Goal: Task Accomplishment & Management: Manage account settings

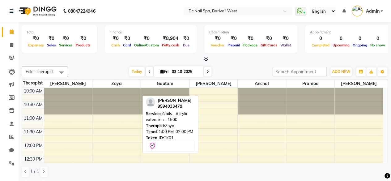
scroll to position [81, 0]
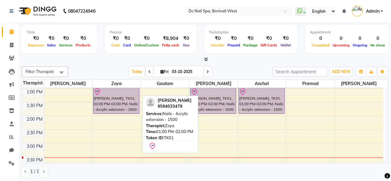
click at [133, 97] on div "[PERSON_NAME], TK01, 01:00 PM-02:00 PM, Nails - Acrylic extension - 1500" at bounding box center [116, 101] width 46 height 26
select select "8"
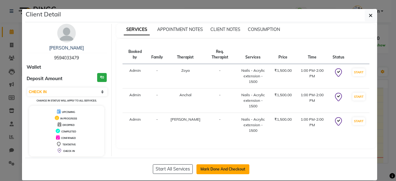
click at [228, 167] on button "Mark Done And Checkout" at bounding box center [222, 169] width 53 height 10
select select "service"
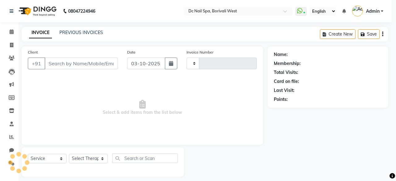
type input "0451"
select select "8056"
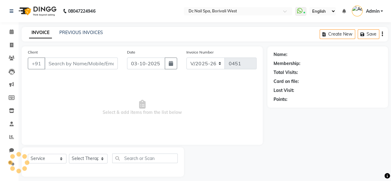
type input "9594033479"
select select "88946"
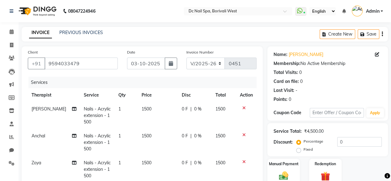
scroll to position [38, 0]
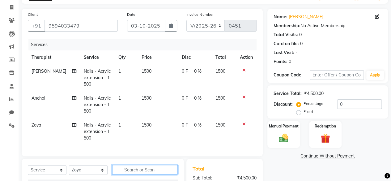
click at [128, 171] on input "text" at bounding box center [145, 170] width 66 height 10
type input "c"
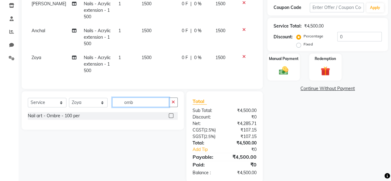
type input "omb"
click at [172, 120] on div at bounding box center [171, 116] width 4 height 6
click at [172, 118] on label at bounding box center [171, 115] width 5 height 5
click at [172, 118] on input "checkbox" at bounding box center [171, 116] width 4 height 4
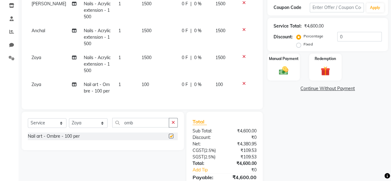
checkbox input "false"
click at [145, 126] on input "omb" at bounding box center [140, 123] width 57 height 10
type input "o"
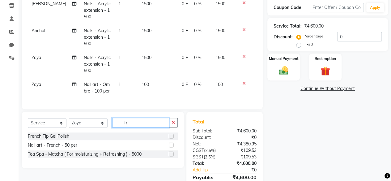
type input "f"
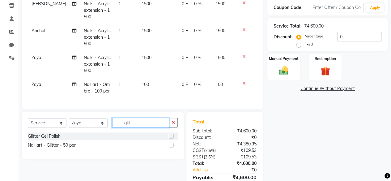
type input "glit"
click at [171, 138] on label at bounding box center [171, 136] width 5 height 5
click at [171, 138] on input "checkbox" at bounding box center [171, 136] width 4 height 4
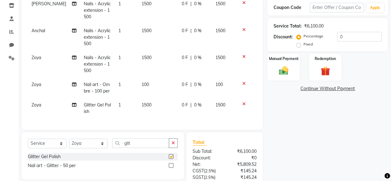
checkbox input "false"
click at [115, 87] on td "1" at bounding box center [126, 88] width 23 height 20
select select "88946"
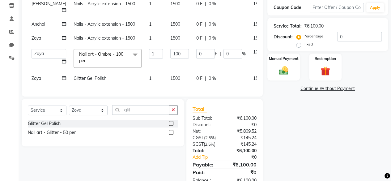
click at [117, 74] on td "Glitter Gel Polish" at bounding box center [107, 78] width 75 height 14
select select "88946"
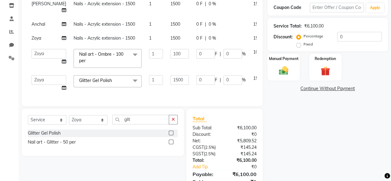
click at [129, 81] on span at bounding box center [135, 81] width 12 height 12
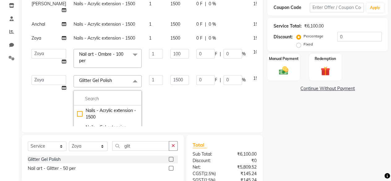
click at [129, 57] on span at bounding box center [135, 55] width 12 height 12
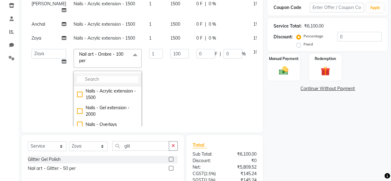
click at [103, 79] on input "multiselect-search" at bounding box center [107, 79] width 61 height 6
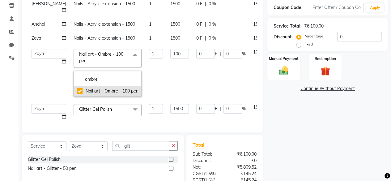
type input "ombre"
click at [77, 89] on div "Nail art - Ombre - 100 per" at bounding box center [107, 91] width 61 height 6
type input "0"
checkbox input "false"
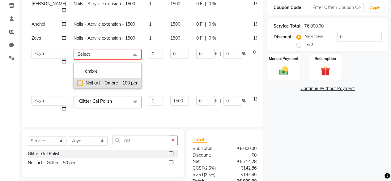
click at [77, 80] on div "Nail art - Ombre - 100 per" at bounding box center [107, 83] width 61 height 6
type input "1"
type input "100"
checkbox input "true"
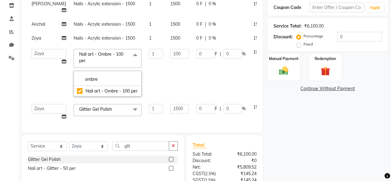
click at [167, 68] on td "100" at bounding box center [180, 72] width 26 height 55
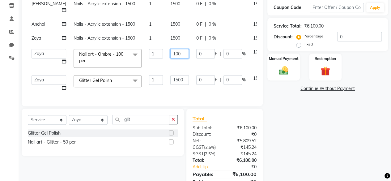
click at [170, 55] on input "100" at bounding box center [179, 54] width 19 height 10
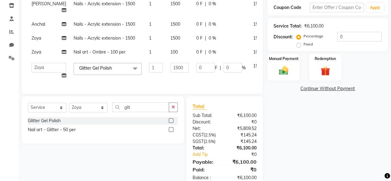
click at [121, 80] on td "Glitter Gel Polish x Nails - Acrylic extension - 1500 Nails - Gel extension - 2…" at bounding box center [107, 70] width 75 height 23
click at [170, 69] on input "1500" at bounding box center [179, 68] width 19 height 10
type input "1000"
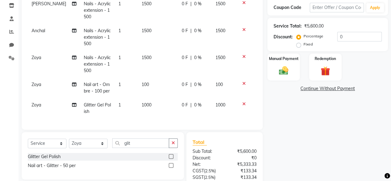
click at [123, 51] on tbody "Tejashree Nails - Acrylic extension - 1500 1 1500 0 F | 0 % 1500 Anchal Nails -…" at bounding box center [142, 57] width 229 height 121
click at [107, 90] on td "Nail art - Ombre - 100 per" at bounding box center [97, 88] width 35 height 20
select select "88946"
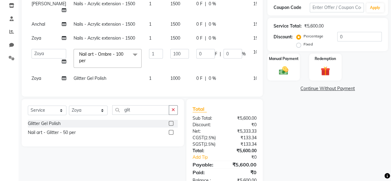
click at [129, 59] on span at bounding box center [135, 55] width 12 height 12
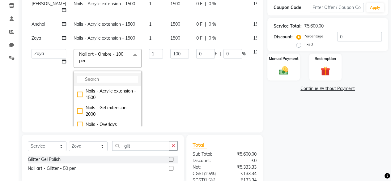
click at [104, 77] on input "multiselect-search" at bounding box center [107, 79] width 61 height 6
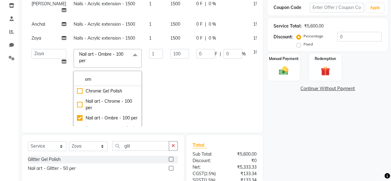
click at [176, 87] on td "100" at bounding box center [180, 94] width 26 height 99
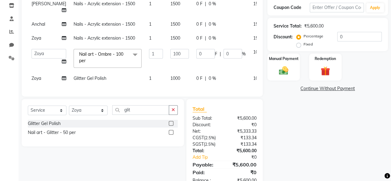
scroll to position [49, 0]
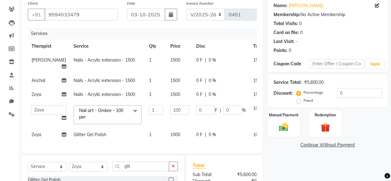
click at [129, 113] on span at bounding box center [135, 111] width 12 height 12
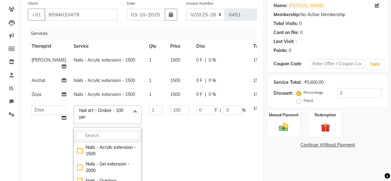
click at [113, 130] on li at bounding box center [107, 135] width 67 height 13
click at [108, 134] on input "multiselect-search" at bounding box center [107, 135] width 61 height 6
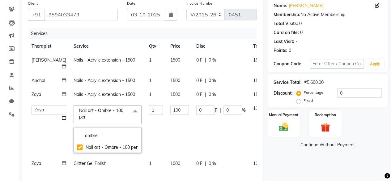
type input "ombre"
click at [147, 141] on td "1" at bounding box center [155, 128] width 21 height 55
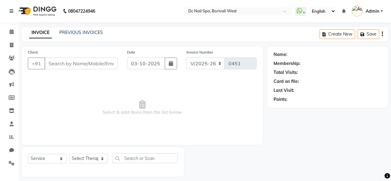
select select "8056"
select select "service"
type input "9594033479"
select select "88946"
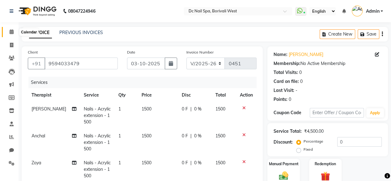
click at [13, 33] on icon at bounding box center [12, 31] width 4 height 5
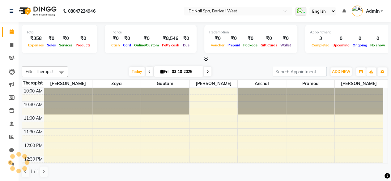
click at [13, 33] on icon at bounding box center [12, 31] width 4 height 5
click at [9, 33] on span at bounding box center [11, 31] width 11 height 7
click at [11, 138] on icon at bounding box center [11, 136] width 5 height 5
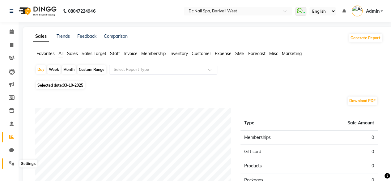
click at [14, 161] on icon at bounding box center [12, 163] width 6 height 5
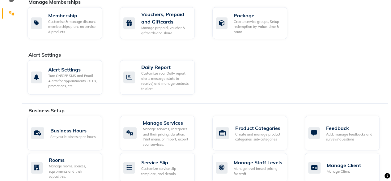
scroll to position [148, 0]
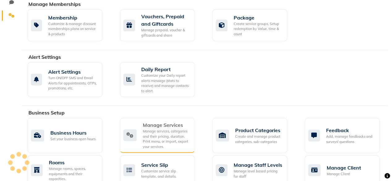
click at [188, 132] on div "Manage services, categories and their pricing, duration. Print menu, or import,…" at bounding box center [166, 139] width 47 height 20
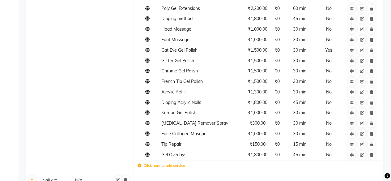
scroll to position [193, 0]
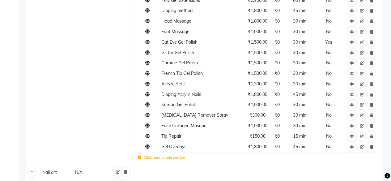
click at [161, 157] on label "Click here to add service" at bounding box center [162, 158] width 48 height 6
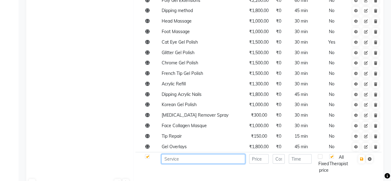
click at [212, 159] on input at bounding box center [203, 159] width 84 height 10
type input "Ombre Gel Polish"
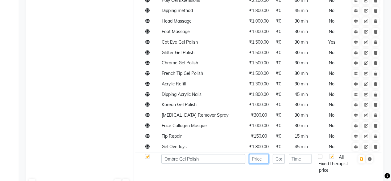
click at [261, 161] on input "number" at bounding box center [258, 159] width 19 height 10
type input "1500"
click at [299, 158] on input "number" at bounding box center [300, 159] width 23 height 10
type input "45"
click at [362, 157] on icon "button" at bounding box center [361, 159] width 3 height 4
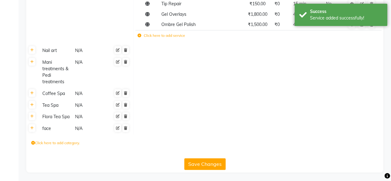
scroll to position [0, 0]
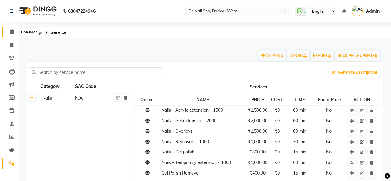
click at [9, 32] on span at bounding box center [11, 31] width 11 height 7
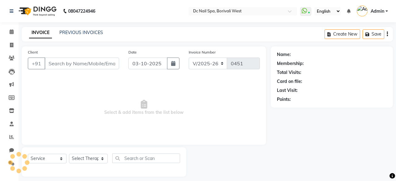
select select "8056"
select select "service"
type input "9594033479"
select select "88946"
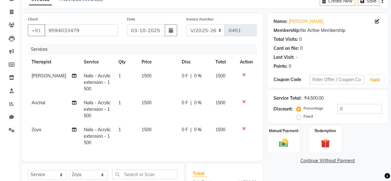
scroll to position [36, 0]
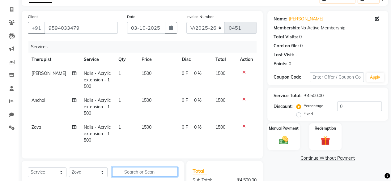
click at [128, 176] on input "text" at bounding box center [145, 172] width 66 height 10
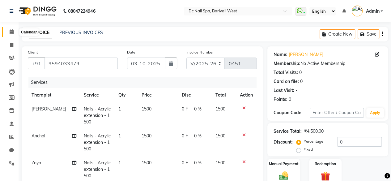
click at [16, 31] on span at bounding box center [11, 31] width 11 height 7
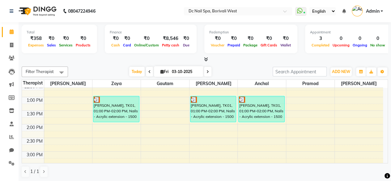
scroll to position [75, 0]
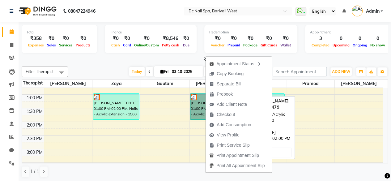
click at [201, 103] on link "[PERSON_NAME], TK01, 01:00 PM-02:00 PM, Nails - Acrylic extension - 1500" at bounding box center [213, 106] width 46 height 26
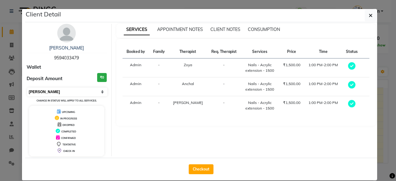
click at [63, 90] on select "Select MARK DONE UPCOMING" at bounding box center [67, 91] width 80 height 9
click at [27, 87] on select "Select MARK DONE UPCOMING" at bounding box center [67, 91] width 80 height 9
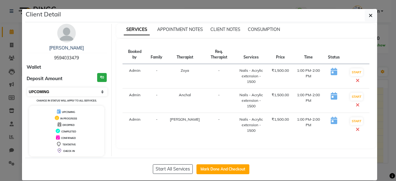
drag, startPoint x: 70, startPoint y: 86, endPoint x: 62, endPoint y: 93, distance: 11.1
click at [62, 93] on div "Urja Sanghvi 9594033479 Wallet Deposit Amount ₹0 Select IN SERVICE CONFIRMED TE…" at bounding box center [67, 90] width 90 height 132
click at [62, 93] on select "Select IN SERVICE CONFIRMED TENTATIVE CHECK IN MARK DONE DROPPED UPCOMING" at bounding box center [67, 91] width 80 height 9
select select "8"
click at [27, 87] on select "Select IN SERVICE CONFIRMED TENTATIVE CHECK IN MARK DONE DROPPED UPCOMING" at bounding box center [67, 91] width 80 height 9
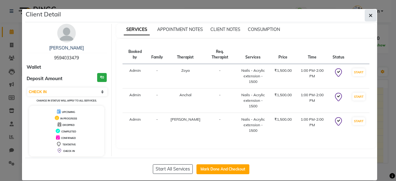
click at [370, 15] on button "button" at bounding box center [370, 16] width 12 height 12
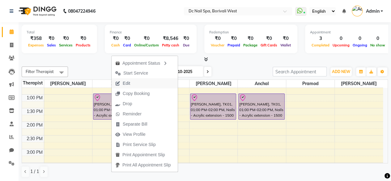
click at [138, 80] on button "Edit" at bounding box center [145, 83] width 66 height 10
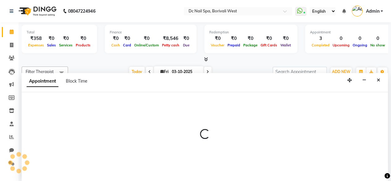
select select "88946"
select select "780"
select select "check-in"
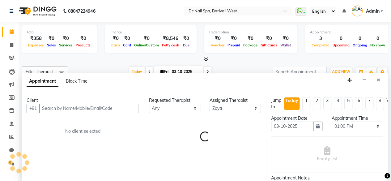
scroll to position [0, 0]
select select "4064"
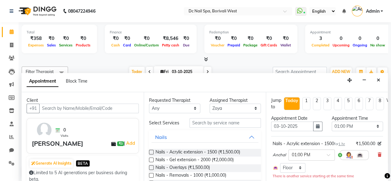
select select "4064"
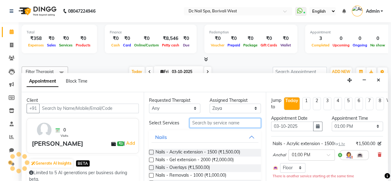
click at [210, 127] on input "text" at bounding box center [224, 123] width 71 height 10
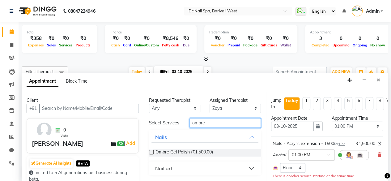
type input "ombre"
click at [149, 151] on label at bounding box center [151, 152] width 5 height 5
click at [149, 151] on input "checkbox" at bounding box center [151, 153] width 4 height 4
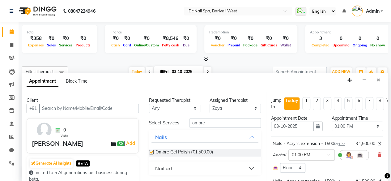
checkbox input "false"
click at [234, 122] on input "ombre" at bounding box center [224, 123] width 71 height 10
type input "o"
type input "glit"
click at [203, 168] on button "Nail art" at bounding box center [204, 168] width 107 height 11
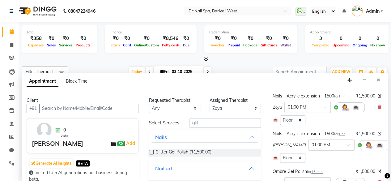
scroll to position [19, 0]
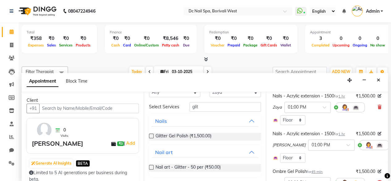
click at [151, 135] on label at bounding box center [151, 136] width 5 height 5
click at [151, 135] on input "checkbox" at bounding box center [151, 136] width 4 height 4
checkbox input "false"
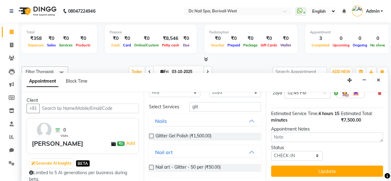
scroll to position [207, 0]
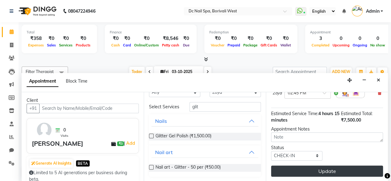
click at [355, 165] on button "Update" at bounding box center [327, 170] width 112 height 11
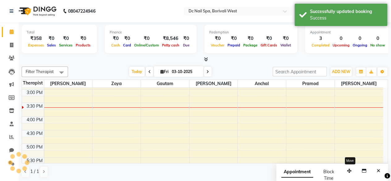
scroll to position [0, 0]
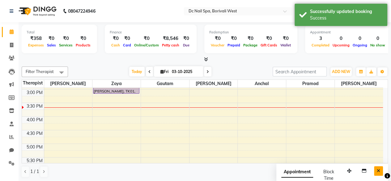
click at [380, 169] on icon "Close" at bounding box center [378, 170] width 3 height 4
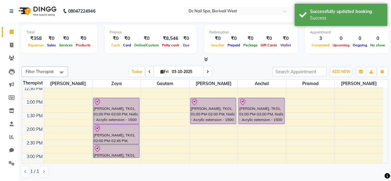
scroll to position [60, 0]
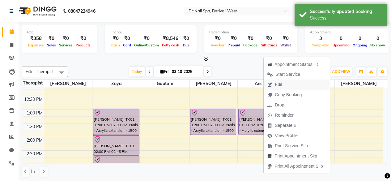
click at [285, 85] on span "Edit" at bounding box center [275, 84] width 22 height 10
select select "tentative"
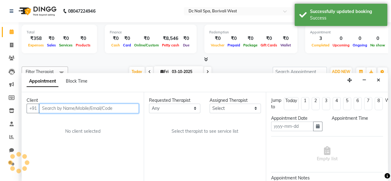
type input "03-10-2025"
select select "88946"
select select "check-in"
select select "780"
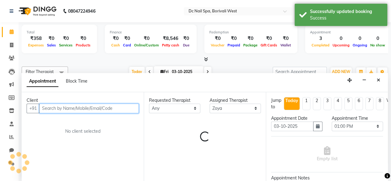
scroll to position [0, 0]
select select "4064"
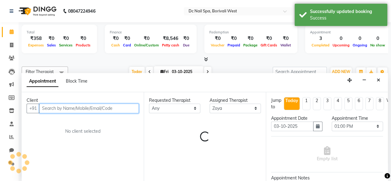
select select "4064"
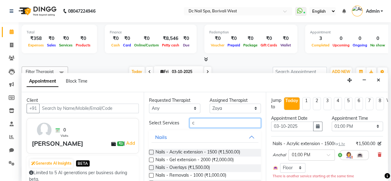
click at [242, 122] on input "c" at bounding box center [224, 123] width 71 height 10
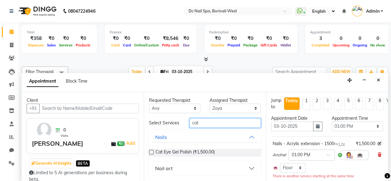
type input "cat"
click at [153, 150] on label at bounding box center [151, 152] width 5 height 5
click at [153, 151] on input "checkbox" at bounding box center [151, 153] width 4 height 4
click at [222, 126] on input "cat" at bounding box center [224, 123] width 71 height 10
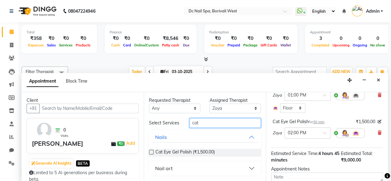
scroll to position [216, 0]
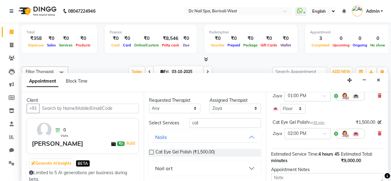
click at [152, 151] on label at bounding box center [151, 152] width 5 height 5
click at [152, 151] on input "checkbox" at bounding box center [151, 153] width 4 height 4
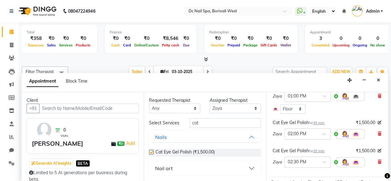
checkbox input "false"
click at [200, 121] on input "cat" at bounding box center [224, 123] width 71 height 10
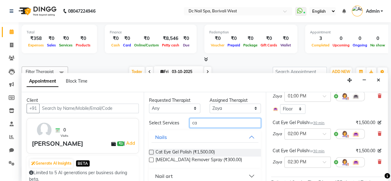
type input "c"
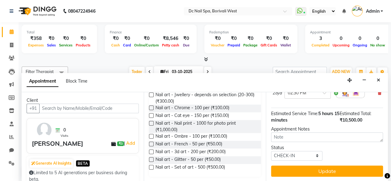
scroll to position [283, 0]
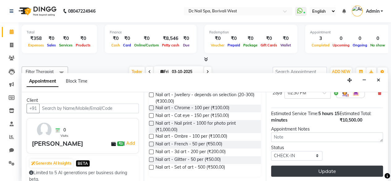
type input "nail art"
click at [369, 169] on button "Update" at bounding box center [327, 170] width 112 height 11
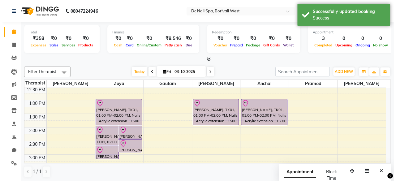
scroll to position [80, 0]
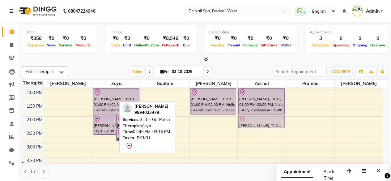
drag, startPoint x: 110, startPoint y: 142, endPoint x: 261, endPoint y: 121, distance: 152.5
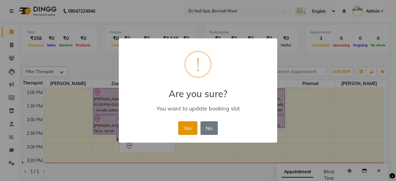
click at [185, 130] on button "Yes" at bounding box center [187, 128] width 19 height 14
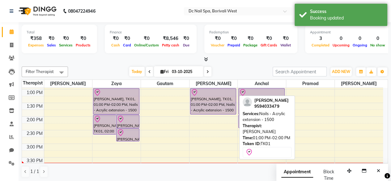
click at [211, 97] on div "[PERSON_NAME], TK01, 01:00 PM-02:00 PM, Nails - Acrylic extension - 1500" at bounding box center [213, 101] width 46 height 26
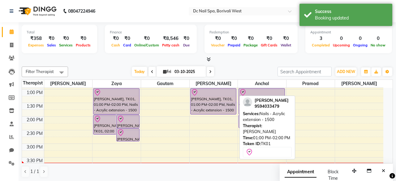
select select "8"
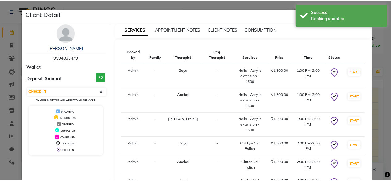
scroll to position [49, 0]
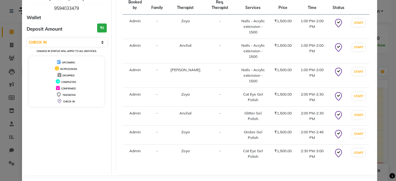
select select "service"
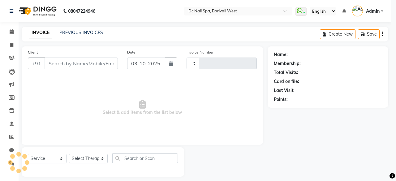
type input "0451"
select select "8056"
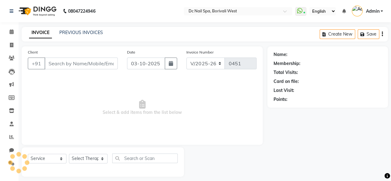
type input "9594033479"
select select "88946"
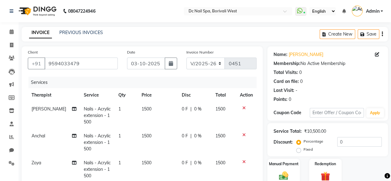
click at [149, 112] on td "1500" at bounding box center [158, 115] width 40 height 27
select select "72766"
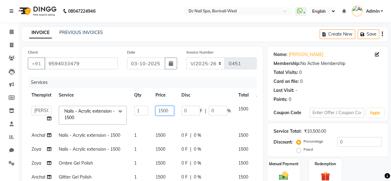
click at [167, 113] on input "1500" at bounding box center [164, 111] width 19 height 10
type input "1"
type input "750"
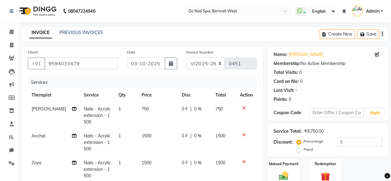
click at [211, 105] on tr "Tejashree Nails - Acrylic extension - 1500 1 750 0 F | 0 % 750" at bounding box center [142, 115] width 229 height 27
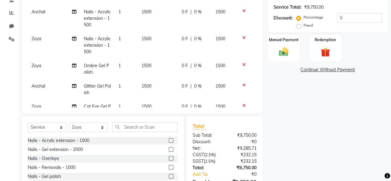
scroll to position [131, 0]
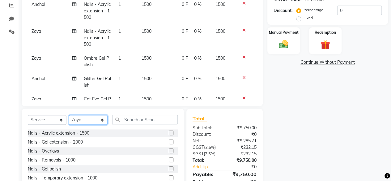
click at [88, 122] on select "Select Therapist Anchal Daksha Gautam Imran Shaikh Pramod Salman Shivani Staff …" at bounding box center [88, 120] width 39 height 10
select select "72766"
click at [69, 115] on select "Select Therapist Anchal Daksha Gautam Imran Shaikh Pramod Salman Shivani Staff …" at bounding box center [88, 120] width 39 height 10
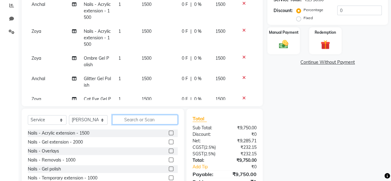
click at [148, 120] on input "text" at bounding box center [145, 120] width 66 height 10
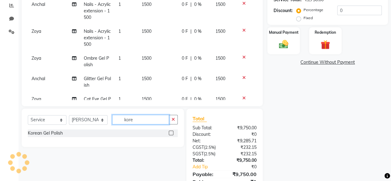
type input "kore"
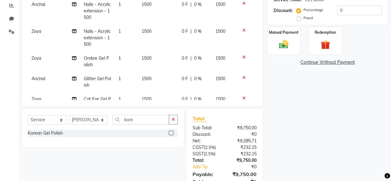
click at [172, 134] on label at bounding box center [171, 132] width 5 height 5
click at [172, 134] on input "checkbox" at bounding box center [171, 133] width 4 height 4
checkbox input "false"
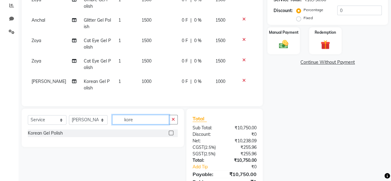
click at [157, 118] on input "kore" at bounding box center [140, 120] width 57 height 10
type input "k"
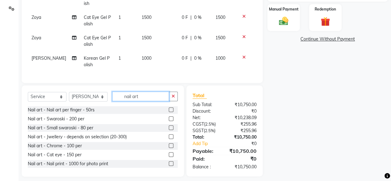
scroll to position [159, 0]
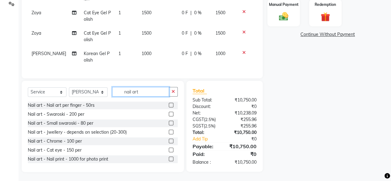
type input "nail art"
click at [169, 150] on label at bounding box center [171, 149] width 5 height 5
click at [169, 150] on input "checkbox" at bounding box center [171, 150] width 4 height 4
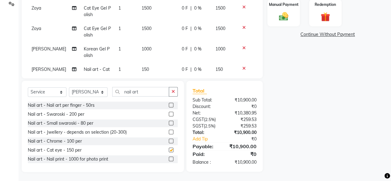
checkbox input "false"
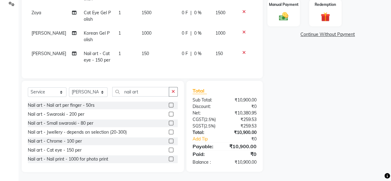
click at [116, 48] on td "1" at bounding box center [126, 57] width 23 height 20
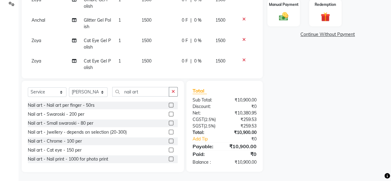
select select "72766"
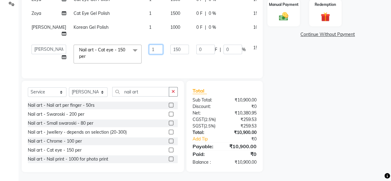
click at [149, 45] on input "1" at bounding box center [156, 50] width 14 height 10
type input "4"
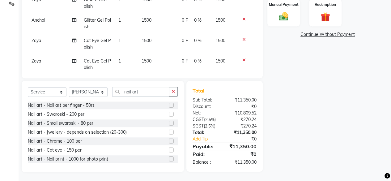
click at [147, 30] on tbody "Tejashree Nails - Acrylic extension - 1500 1 750 0 F | 0 % 750 Anchal Nails - A…" at bounding box center [142, 13] width 229 height 203
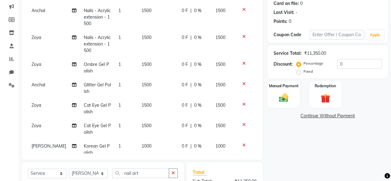
scroll to position [47, 0]
click at [242, 125] on icon at bounding box center [243, 125] width 3 height 4
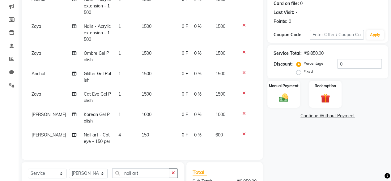
scroll to position [61, 0]
click at [115, 93] on td "1" at bounding box center [126, 97] width 23 height 20
select select "88946"
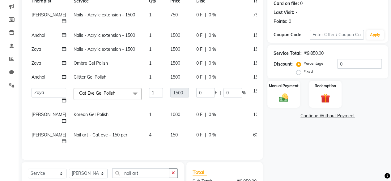
scroll to position [21, 0]
click at [129, 91] on span at bounding box center [135, 94] width 12 height 12
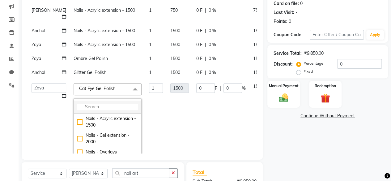
click at [100, 107] on input "multiselect-search" at bounding box center [107, 107] width 61 height 6
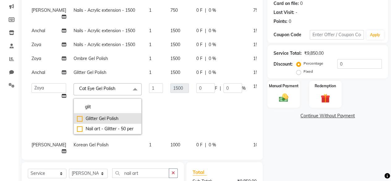
type input "glit"
click at [77, 115] on div "Glitter Gel Polish" at bounding box center [107, 118] width 61 height 6
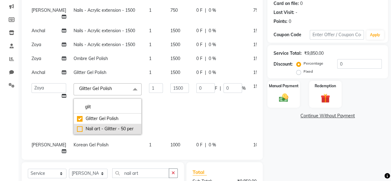
click at [77, 129] on div "Nail art - Glitter - 50 per" at bounding box center [107, 128] width 61 height 6
checkbox input "false"
checkbox input "true"
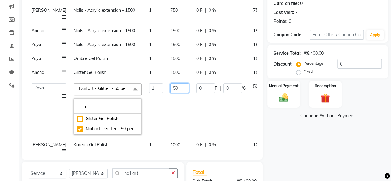
click at [170, 84] on input "50" at bounding box center [179, 88] width 19 height 10
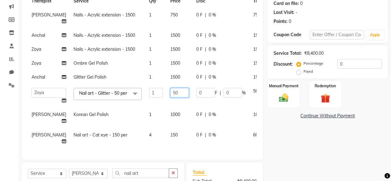
type input "5"
type input "1000"
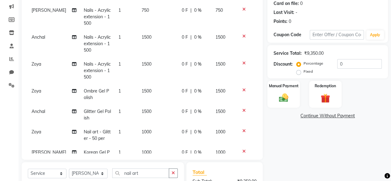
click at [172, 69] on tbody "Tejashree Nails - Acrylic extension - 1500 1 750 0 F | 0 % 750 Anchal Nails - A…" at bounding box center [142, 94] width 229 height 183
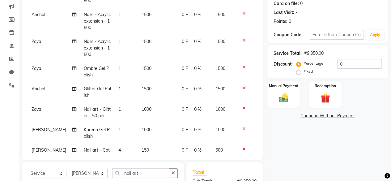
scroll to position [63, 0]
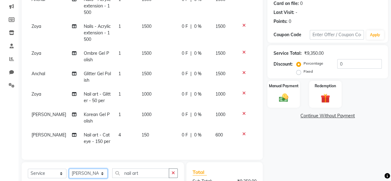
click at [96, 174] on select "Select Therapist Anchal Daksha Gautam Imran Shaikh Pramod Salman Shivani Staff …" at bounding box center [88, 173] width 39 height 10
select select "82138"
click at [69, 168] on select "Select Therapist Anchal Daksha Gautam Imran Shaikh Pramod Salman Shivani Staff …" at bounding box center [88, 173] width 39 height 10
click at [93, 87] on td "Nail art - Glitter - 50 per" at bounding box center [97, 97] width 35 height 20
select select "88946"
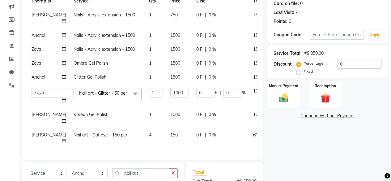
scroll to position [23, 0]
click at [122, 71] on td "Glitter Gel Polish" at bounding box center [107, 77] width 75 height 14
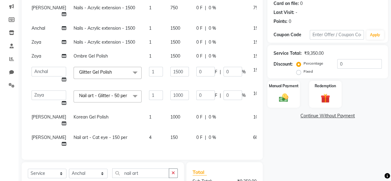
scroll to position [33, 0]
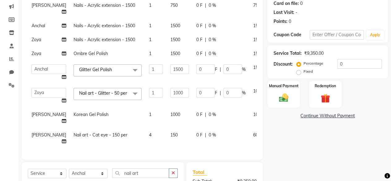
click at [129, 65] on span at bounding box center [135, 70] width 12 height 12
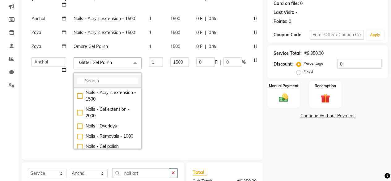
click at [108, 78] on input "multiselect-search" at bounding box center [107, 81] width 61 height 6
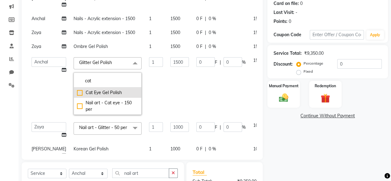
type input "cat"
click at [77, 91] on div "Cat Eye Gel Polish" at bounding box center [107, 92] width 61 height 6
checkbox input "true"
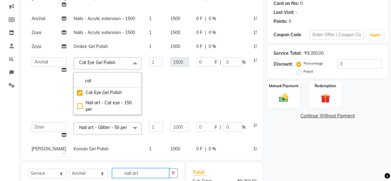
click at [146, 168] on input "nail art" at bounding box center [140, 173] width 57 height 10
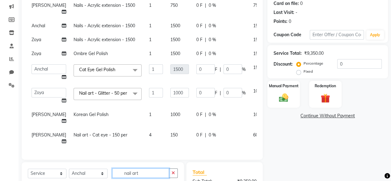
click at [146, 168] on input "nail art" at bounding box center [140, 173] width 57 height 10
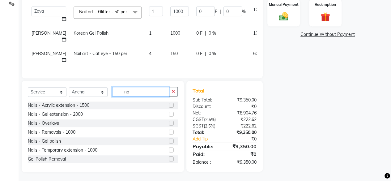
type input "n"
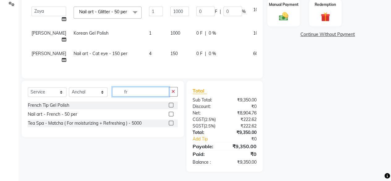
scroll to position [159, 0]
type input "fre"
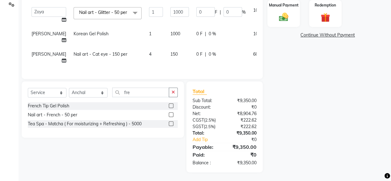
click at [171, 114] on label at bounding box center [171, 114] width 5 height 5
click at [171, 114] on input "checkbox" at bounding box center [171, 115] width 4 height 4
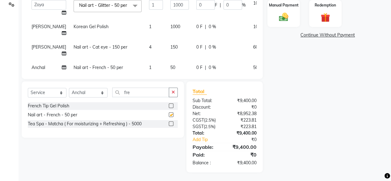
checkbox input "false"
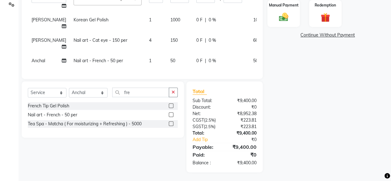
click at [167, 55] on td "50" at bounding box center [180, 61] width 26 height 14
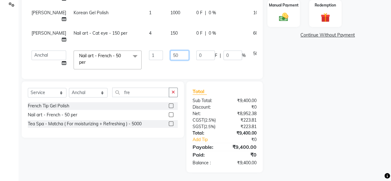
click at [170, 55] on input "50" at bounding box center [179, 55] width 19 height 10
type input "5"
type input "150"
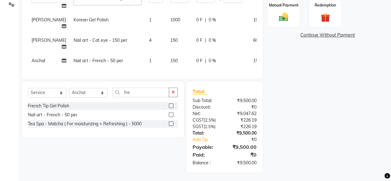
click at [145, 54] on td "1" at bounding box center [155, 61] width 21 height 14
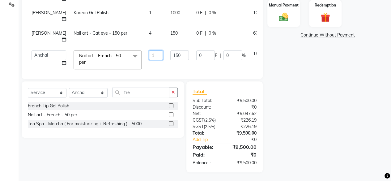
click at [149, 54] on input "1" at bounding box center [156, 55] width 14 height 10
type input "4"
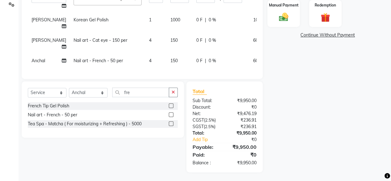
click at [147, 42] on td "4" at bounding box center [155, 43] width 21 height 20
select select "72766"
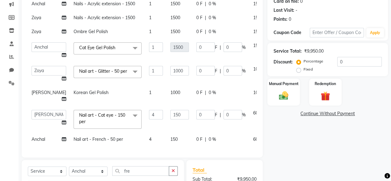
scroll to position [79, 0]
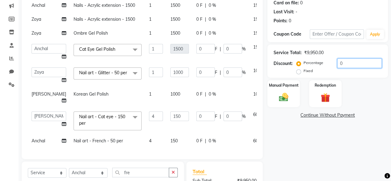
click at [354, 65] on input "0" at bounding box center [359, 63] width 45 height 10
type input "4"
type input "40"
type input "4"
type input "60"
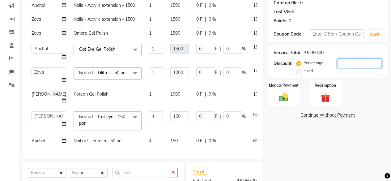
type input "4"
type input "24"
type input "4"
type input "40"
type input "400"
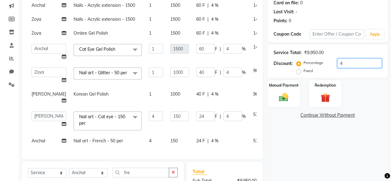
type input "40"
type input "600"
type input "40"
type input "240"
type input "40"
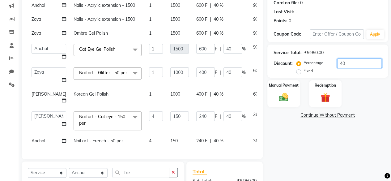
scroll to position [159, 0]
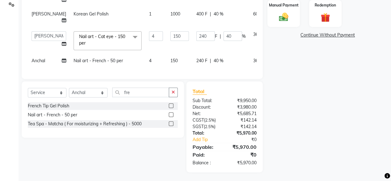
type input "40"
click at [365, 131] on div "Name: Urja Sanghvi Membership: No Active Membership Total Visits: 0 Card on fil…" at bounding box center [329, 30] width 125 height 284
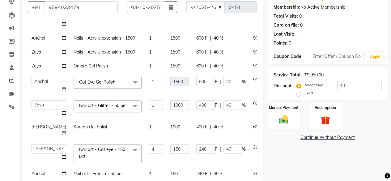
scroll to position [35, 21]
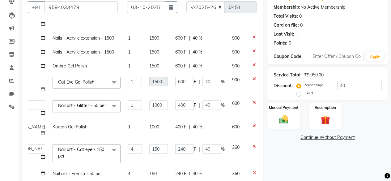
drag, startPoint x: 250, startPoint y: 78, endPoint x: 244, endPoint y: 91, distance: 14.9
click at [244, 91] on tr "Anchal Daksha Gautam Imran Shaikh Pramod Salman Shivani Staff Tejashree Veena D…" at bounding box center [137, 84] width 260 height 23
click at [246, 91] on td at bounding box center [256, 84] width 20 height 23
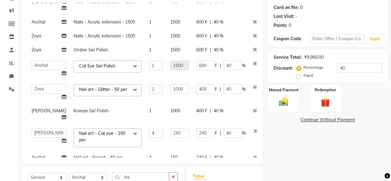
scroll to position [52, 0]
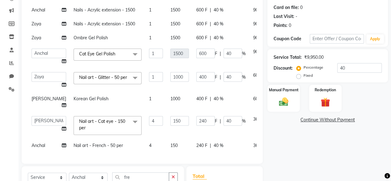
click at [146, 140] on td "4" at bounding box center [155, 145] width 21 height 14
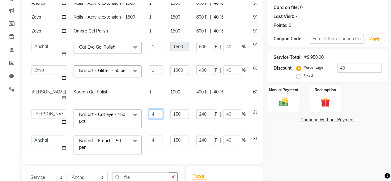
click at [149, 116] on input "4" at bounding box center [156, 114] width 14 height 10
type input "2"
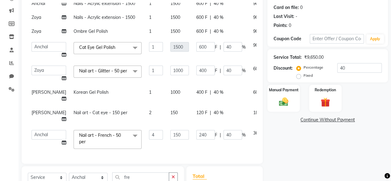
click at [146, 98] on td "1" at bounding box center [155, 95] width 21 height 20
select select "72766"
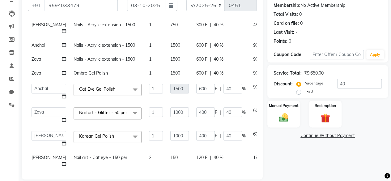
scroll to position [62, 0]
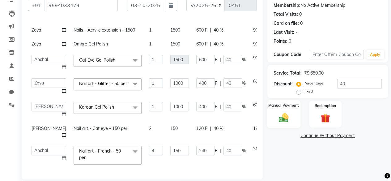
click at [281, 119] on img at bounding box center [284, 117] width 16 height 11
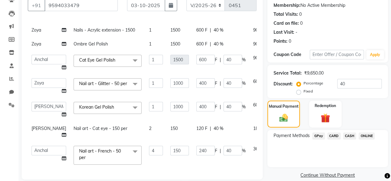
click at [333, 137] on span "CARD" at bounding box center [333, 135] width 13 height 7
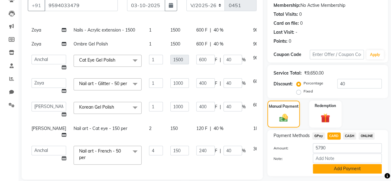
click at [338, 167] on button "Add Payment" at bounding box center [347, 169] width 69 height 10
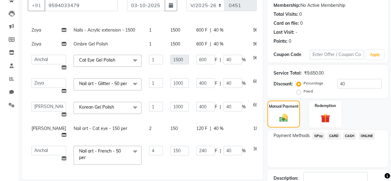
scroll to position [172, 0]
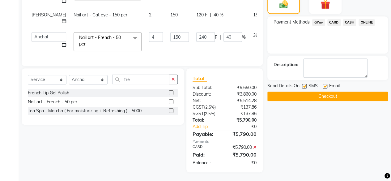
click at [366, 99] on button "Checkout" at bounding box center [327, 96] width 121 height 10
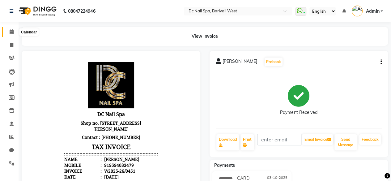
click at [15, 32] on span at bounding box center [11, 31] width 11 height 7
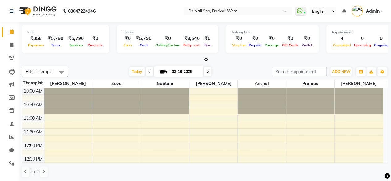
click at [179, 73] on input "03-10-2025" at bounding box center [185, 71] width 31 height 9
select select "10"
select select "2025"
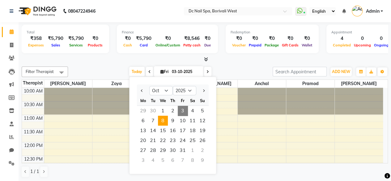
click at [160, 118] on span "8" at bounding box center [163, 121] width 10 height 10
type input "08-10-2025"
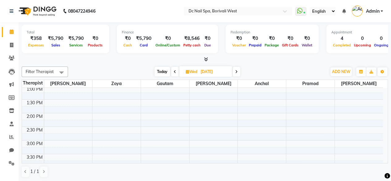
scroll to position [74, 0]
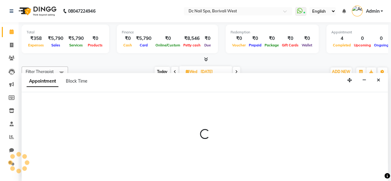
scroll to position [0, 0]
select select "86435"
select select "840"
select select "tentative"
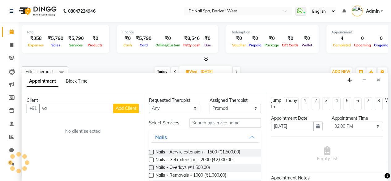
type input "v"
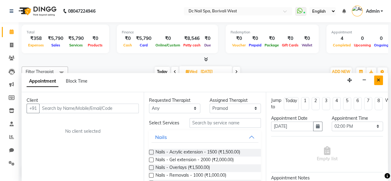
click at [379, 79] on icon "Close" at bounding box center [378, 80] width 3 height 4
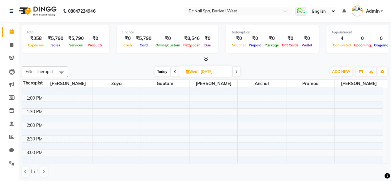
click at [214, 71] on input "08-10-2025" at bounding box center [214, 71] width 31 height 9
select select "10"
select select "2025"
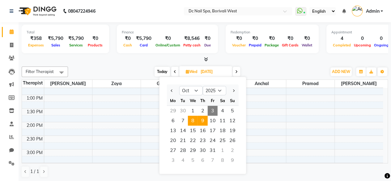
click at [200, 122] on span "9" at bounding box center [203, 121] width 10 height 10
type input "09-10-2025"
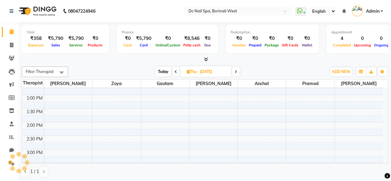
scroll to position [161, 0]
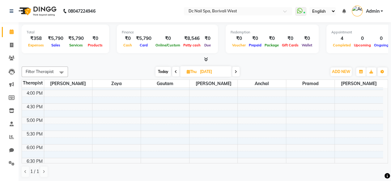
drag, startPoint x: 382, startPoint y: 126, endPoint x: 383, endPoint y: 115, distance: 11.5
click at [383, 115] on div "10:00 AM 10:30 AM 11:00 AM 11:30 AM 12:00 PM 12:30 PM 1:00 PM 1:30 PM 2:00 PM 2…" at bounding box center [205, 125] width 366 height 75
click at [198, 103] on div "10:00 AM 10:30 AM 11:00 AM 11:30 AM 12:00 PM 12:30 PM 1:00 PM 1:30 PM 2:00 PM 2…" at bounding box center [202, 183] width 361 height 380
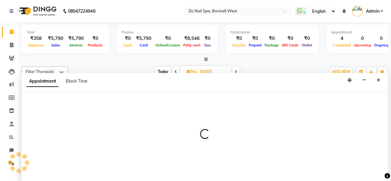
select select "72766"
select select "840"
select select "tentative"
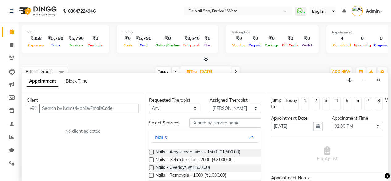
click at [88, 108] on input "text" at bounding box center [89, 109] width 100 height 10
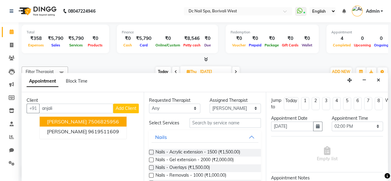
click at [88, 121] on ngb-highlight "7506825956" at bounding box center [103, 121] width 31 height 6
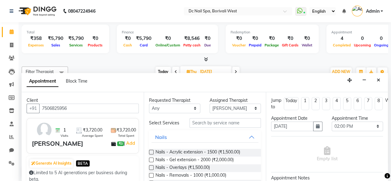
type input "7506825956"
click at [152, 154] on label at bounding box center [151, 152] width 5 height 5
click at [152, 154] on input "checkbox" at bounding box center [151, 153] width 4 height 4
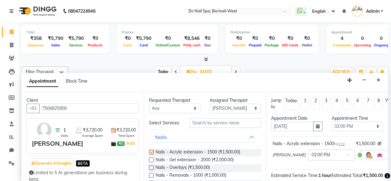
checkbox input "false"
click at [210, 126] on input "text" at bounding box center [224, 123] width 71 height 10
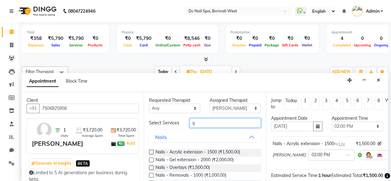
click at [210, 126] on input "g" at bounding box center [224, 123] width 71 height 10
type input "gel"
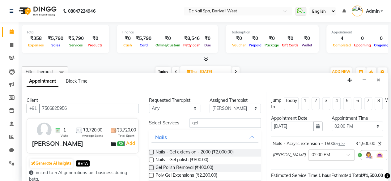
click at [151, 160] on label at bounding box center [151, 159] width 5 height 5
click at [151, 160] on input "checkbox" at bounding box center [151, 160] width 4 height 4
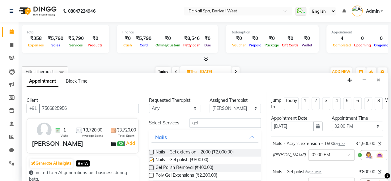
checkbox input "false"
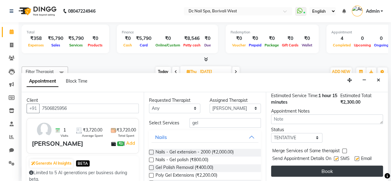
click at [353, 170] on button "Book" at bounding box center [327, 170] width 112 height 11
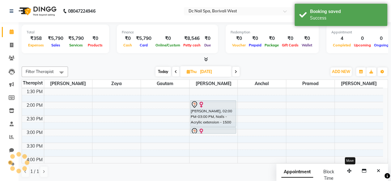
scroll to position [0, 0]
click at [380, 170] on icon "Close" at bounding box center [378, 170] width 3 height 4
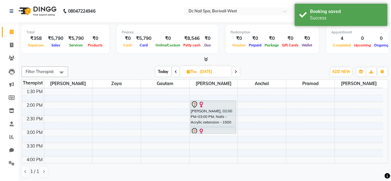
click at [177, 70] on span at bounding box center [175, 72] width 7 height 10
type input "08-10-2025"
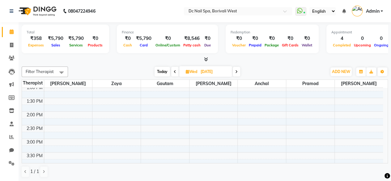
scroll to position [74, 0]
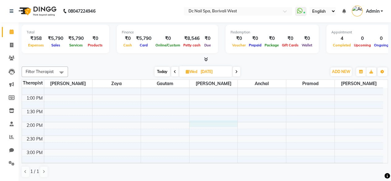
select select "72766"
select select "840"
select select "tentative"
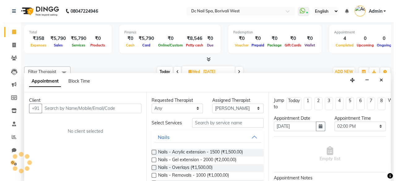
scroll to position [0, 0]
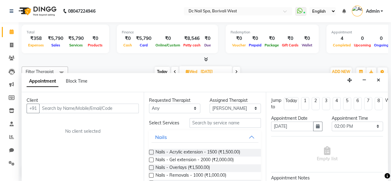
click at [101, 108] on input "text" at bounding box center [89, 109] width 100 height 10
type input "9619720507"
click at [127, 109] on span "Add Client" at bounding box center [126, 108] width 21 height 6
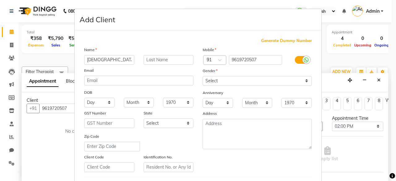
type input "Vaishali"
type input "Singh"
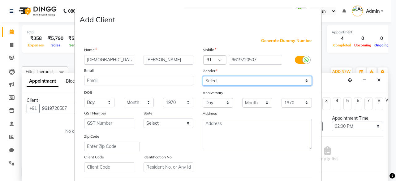
drag, startPoint x: 258, startPoint y: 81, endPoint x: 228, endPoint y: 104, distance: 37.5
click at [228, 104] on div "Mobile Country Code × 91 9619720507 Gender Select Male Female Other Prefer Not …" at bounding box center [257, 108] width 118 height 125
select select "female"
click at [202, 76] on select "Select Male Female Other Prefer Not To Say" at bounding box center [256, 81] width 109 height 10
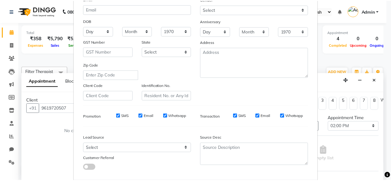
scroll to position [103, 0]
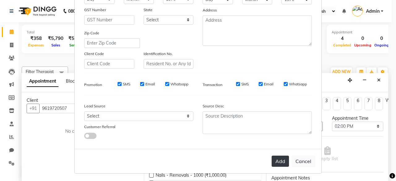
click at [278, 160] on button "Add" at bounding box center [279, 160] width 17 height 11
select select
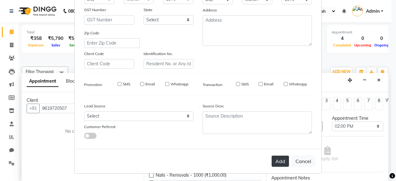
select select
checkbox input "false"
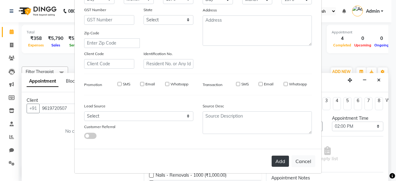
checkbox input "false"
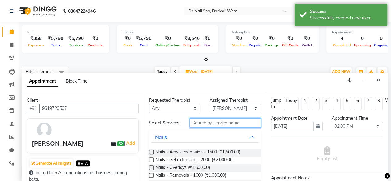
click at [229, 120] on input "text" at bounding box center [224, 123] width 71 height 10
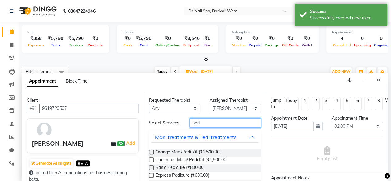
type input "ped"
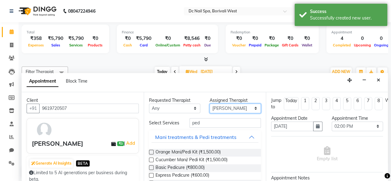
click at [233, 107] on select "Select Anchal Daksha Gautam Pramod Tejashree Veena Dalvi Zoya" at bounding box center [235, 109] width 51 height 10
select select "86435"
click at [210, 104] on select "Select Anchal Daksha Gautam Pramod Tejashree Veena Dalvi Zoya" at bounding box center [235, 109] width 51 height 10
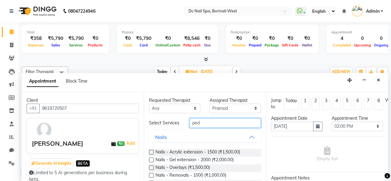
click at [216, 127] on input "ped" at bounding box center [224, 123] width 71 height 10
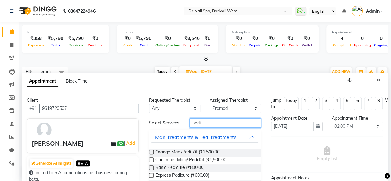
type input "pedi"
click at [151, 154] on label at bounding box center [151, 152] width 5 height 5
click at [151, 155] on input "checkbox" at bounding box center [151, 153] width 4 height 4
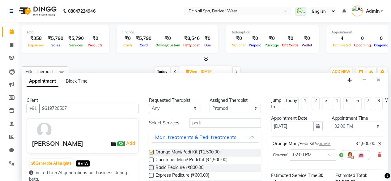
checkbox input "false"
click at [242, 110] on select "Select Anchal Daksha Gautam Pramod Tejashree Veena Dalvi Zoya" at bounding box center [235, 109] width 51 height 10
select select "89728"
click at [210, 104] on select "Select Anchal Daksha Gautam Pramod Tejashree Veena Dalvi Zoya" at bounding box center [235, 109] width 51 height 10
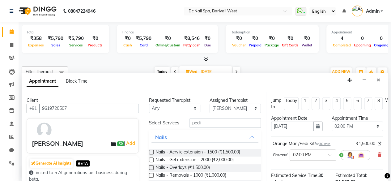
click at [223, 128] on div "Select Services pedi" at bounding box center [204, 123] width 121 height 10
click at [223, 128] on input "pedi" at bounding box center [224, 123] width 71 height 10
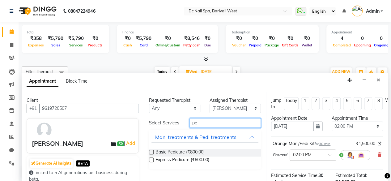
type input "p"
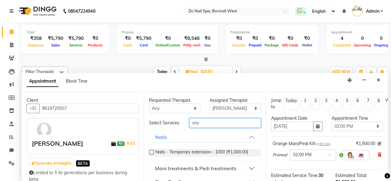
scroll to position [15, 0]
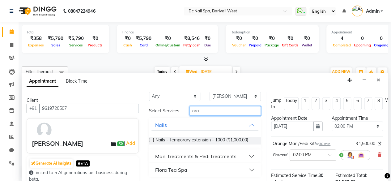
type input "ora"
click at [189, 153] on div "Mani treatments & Pedi treatments" at bounding box center [195, 155] width 81 height 7
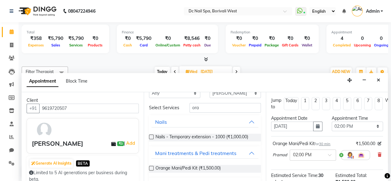
click at [151, 170] on label at bounding box center [151, 168] width 5 height 5
click at [151, 171] on input "checkbox" at bounding box center [151, 169] width 4 height 4
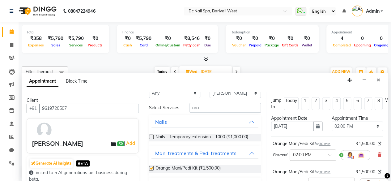
checkbox input "false"
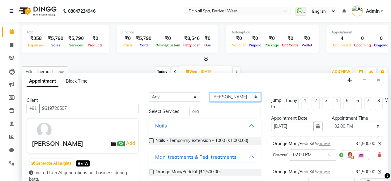
click at [225, 94] on select "Select Anchal Daksha Gautam Pramod Tejashree Veena Dalvi Zoya" at bounding box center [235, 97] width 51 height 10
select select "72766"
click at [210, 102] on select "Select Anchal Daksha Gautam Pramod Tejashree Veena Dalvi Zoya" at bounding box center [235, 97] width 51 height 10
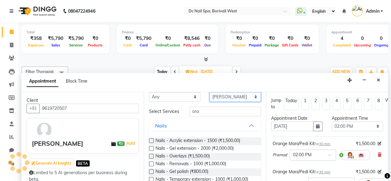
scroll to position [0, 0]
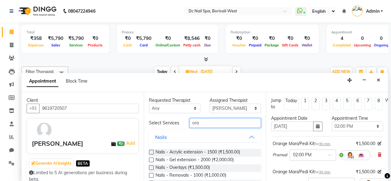
click at [216, 121] on input "ora" at bounding box center [224, 123] width 71 height 10
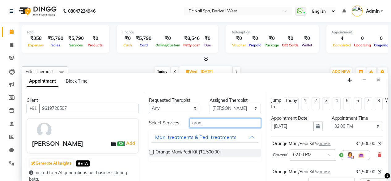
type input "oran"
click at [152, 152] on label at bounding box center [151, 152] width 5 height 5
click at [152, 152] on input "checkbox" at bounding box center [151, 153] width 4 height 4
checkbox input "false"
click at [233, 119] on input "oran" at bounding box center [224, 123] width 71 height 10
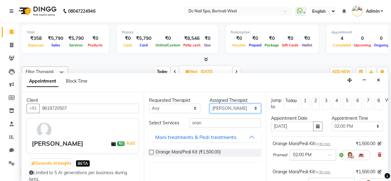
click at [223, 104] on select "Select Anchal Daksha Gautam Pramod Tejashree Veena Dalvi Zoya" at bounding box center [235, 109] width 51 height 10
select select "88946"
click at [210, 104] on select "Select Anchal Daksha Gautam Pramod Tejashree Veena Dalvi Zoya" at bounding box center [235, 109] width 51 height 10
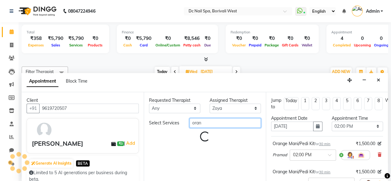
click at [219, 125] on input "oran" at bounding box center [224, 123] width 71 height 10
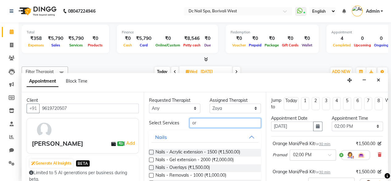
type input "o"
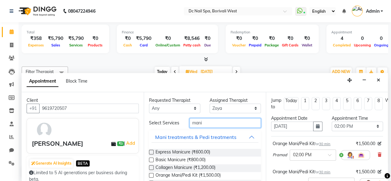
type input "mani"
click at [151, 176] on label at bounding box center [151, 175] width 5 height 5
click at [151, 176] on input "checkbox" at bounding box center [151, 176] width 4 height 4
checkbox input "false"
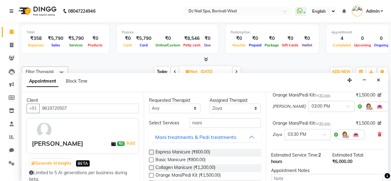
scroll to position [114, 0]
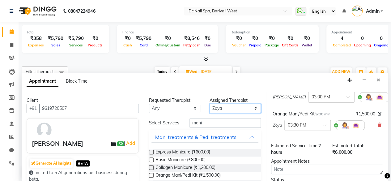
click at [215, 108] on select "Select Anchal Daksha Gautam Pramod Tejashree Veena Dalvi Zoya" at bounding box center [235, 109] width 51 height 10
select select "82138"
click at [210, 104] on select "Select Anchal Daksha Gautam Pramod Tejashree Veena Dalvi Zoya" at bounding box center [235, 109] width 51 height 10
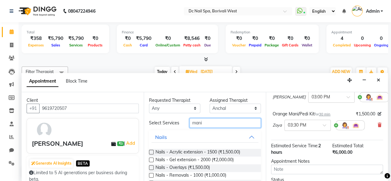
click at [218, 122] on input "mani" at bounding box center [224, 123] width 71 height 10
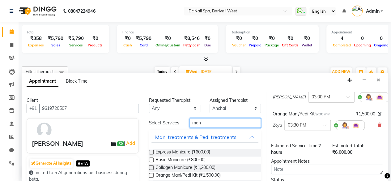
type input "mani"
click at [151, 177] on label at bounding box center [151, 175] width 5 height 5
click at [151, 177] on input "checkbox" at bounding box center [151, 176] width 4 height 4
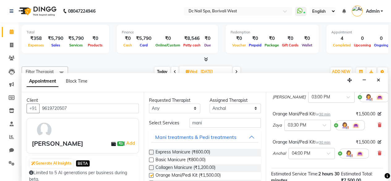
checkbox input "false"
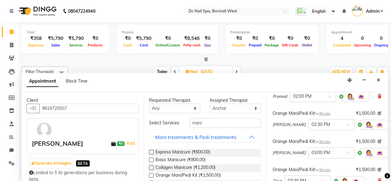
scroll to position [68, 0]
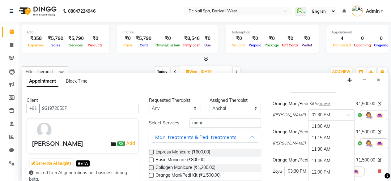
click at [346, 116] on span at bounding box center [350, 116] width 8 height 6
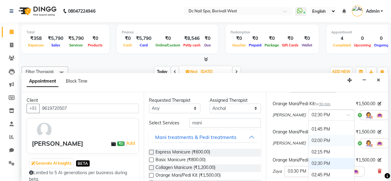
click at [313, 138] on div "02:00 PM" at bounding box center [331, 140] width 46 height 11
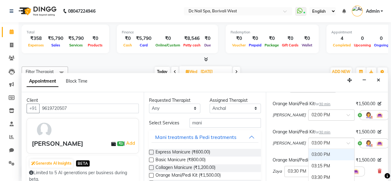
drag, startPoint x: 329, startPoint y: 142, endPoint x: 337, endPoint y: 151, distance: 11.8
click at [337, 149] on ng-select "× 03:00 PM 11:00 AM 11:15 AM 11:30 AM 11:45 AM 12:00 PM 12:15 PM 12:30 PM 12:45…" at bounding box center [331, 143] width 46 height 11
click at [310, 174] on div "02:00 PM" at bounding box center [331, 170] width 46 height 11
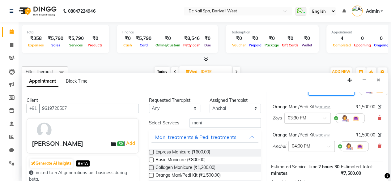
scroll to position [129, 0]
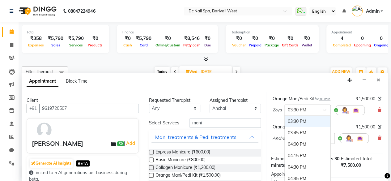
drag, startPoint x: 326, startPoint y: 112, endPoint x: 328, endPoint y: 117, distance: 5.2
click at [328, 116] on ng-select "× 03:30 PM 11:00 AM 11:15 AM 11:30 AM 11:45 AM 12:00 PM 12:15 PM 12:30 PM 12:45…" at bounding box center [307, 109] width 46 height 11
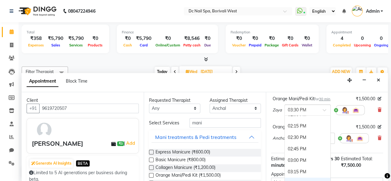
scroll to position [132, 0]
click at [308, 125] on div "02:00 PM" at bounding box center [308, 126] width 46 height 11
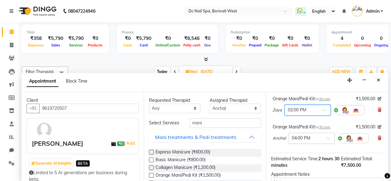
click at [324, 138] on div at bounding box center [312, 137] width 46 height 6
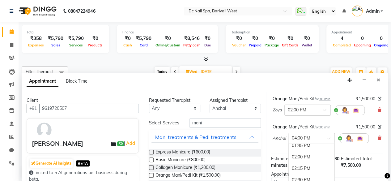
scroll to position [130, 0]
click at [315, 156] on div "02:00 PM" at bounding box center [312, 156] width 46 height 11
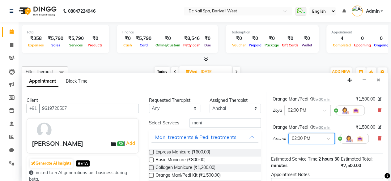
scroll to position [204, 0]
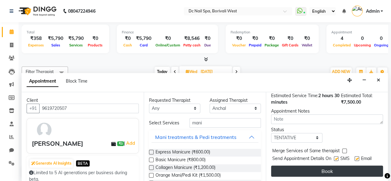
click at [357, 167] on button "Book" at bounding box center [327, 170] width 112 height 11
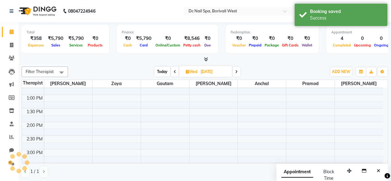
scroll to position [0, 0]
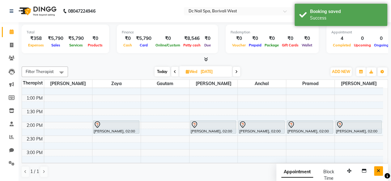
click at [379, 170] on icon "Close" at bounding box center [378, 170] width 3 height 4
click at [164, 70] on span "Today" at bounding box center [162, 72] width 15 height 10
type input "03-10-2025"
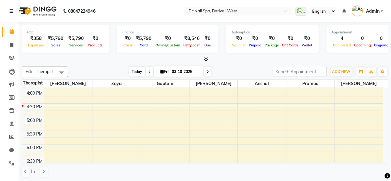
click at [137, 75] on span "Today" at bounding box center [136, 72] width 15 height 10
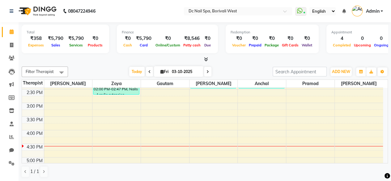
scroll to position [128, 0]
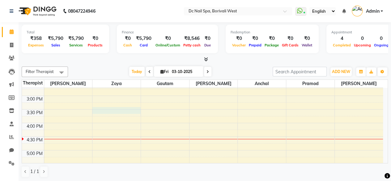
click at [128, 108] on div "10:00 AM 10:30 AM 11:00 AM 11:30 AM 12:00 PM 12:30 PM 1:00 PM 1:30 PM 2:00 PM 2…" at bounding box center [202, 150] width 361 height 380
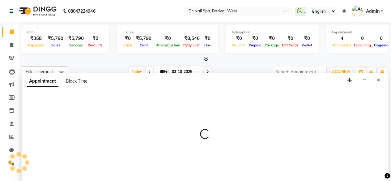
select select "88946"
select select "930"
select select "tentative"
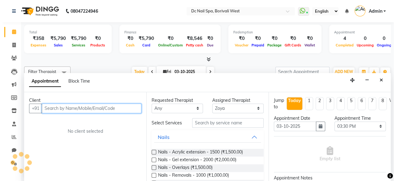
scroll to position [0, 0]
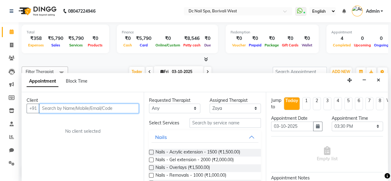
click at [127, 108] on input "text" at bounding box center [89, 109] width 100 height 10
type input "9920791554"
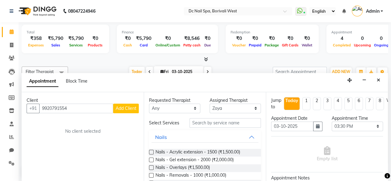
click at [127, 108] on span "Add Client" at bounding box center [126, 108] width 21 height 6
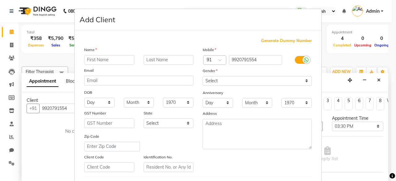
click at [127, 108] on div "Name Email DOB Day 01 02 03 04 05 06 07 08 09 10 11 12 13 14 15 16 17 18 19 20 …" at bounding box center [138, 108] width 118 height 125
click at [122, 63] on input "text" at bounding box center [109, 60] width 50 height 10
type input "Vidhi"
type input "Muni"
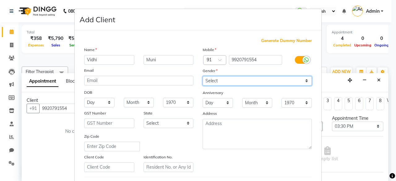
drag, startPoint x: 259, startPoint y: 81, endPoint x: 232, endPoint y: 105, distance: 36.6
click at [232, 105] on div "Mobile Country Code × 91 9920791554 Gender Select Male Female Other Prefer Not …" at bounding box center [257, 108] width 118 height 125
select select "female"
click at [202, 76] on select "Select Male Female Other Prefer Not To Say" at bounding box center [256, 81] width 109 height 10
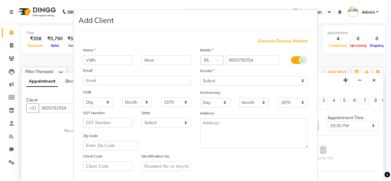
scroll to position [103, 0]
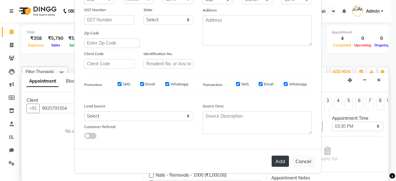
click at [285, 161] on button "Add" at bounding box center [279, 160] width 17 height 11
select select
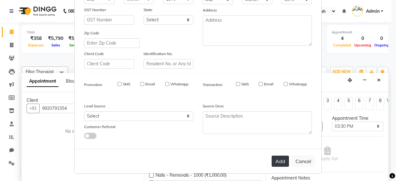
select select
checkbox input "false"
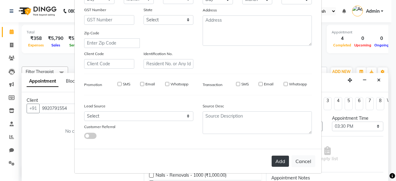
checkbox input "false"
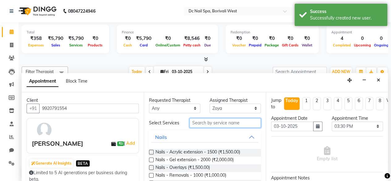
click at [219, 125] on input "text" at bounding box center [224, 123] width 71 height 10
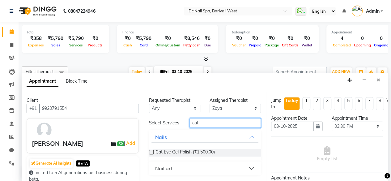
type input "cat"
click at [150, 151] on label at bounding box center [151, 152] width 5 height 5
click at [150, 151] on input "checkbox" at bounding box center [151, 153] width 4 height 4
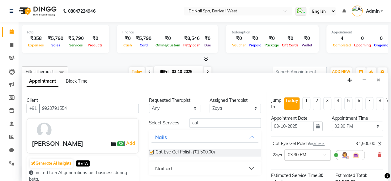
checkbox input "false"
click at [223, 110] on select "Select Anchal Daksha Gautam Pramod Tejashree Veena Dalvi Zoya" at bounding box center [235, 109] width 51 height 10
select select "72766"
click at [210, 104] on select "Select Anchal Daksha Gautam Pramod Tejashree Veena Dalvi Zoya" at bounding box center [235, 109] width 51 height 10
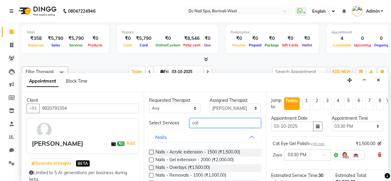
click at [218, 122] on input "cat" at bounding box center [224, 123] width 71 height 10
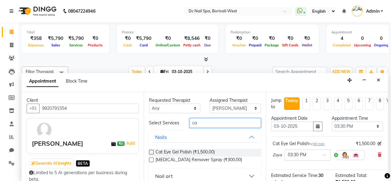
type input "c"
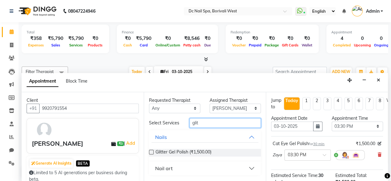
type input "glit"
click at [151, 151] on label at bounding box center [151, 152] width 5 height 5
click at [151, 151] on input "checkbox" at bounding box center [151, 153] width 4 height 4
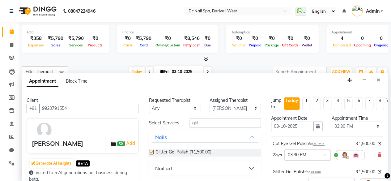
checkbox input "false"
click at [235, 105] on select "Select Anchal Daksha Gautam Pramod Tejashree Veena Dalvi Zoya" at bounding box center [235, 109] width 51 height 10
select select "82138"
click at [210, 104] on select "Select Anchal Daksha Gautam Pramod Tejashree Veena Dalvi Zoya" at bounding box center [235, 109] width 51 height 10
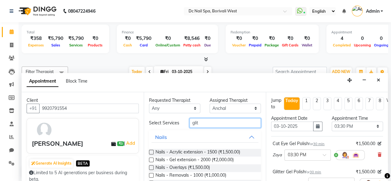
click at [219, 123] on input "glit" at bounding box center [224, 123] width 71 height 10
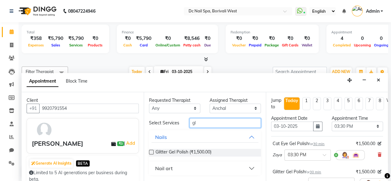
type input "g"
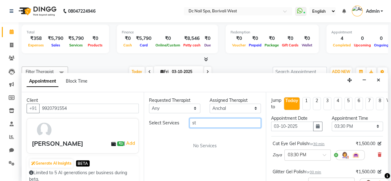
type input "s"
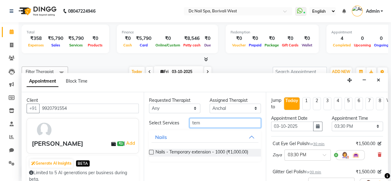
type input "tem"
click at [152, 150] on label at bounding box center [151, 152] width 5 height 5
click at [152, 151] on input "checkbox" at bounding box center [151, 153] width 4 height 4
checkbox input "false"
click at [209, 124] on input "tem" at bounding box center [224, 123] width 71 height 10
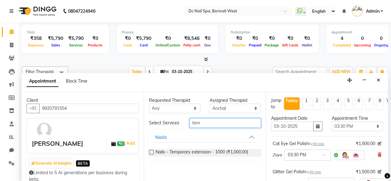
scroll to position [147, 0]
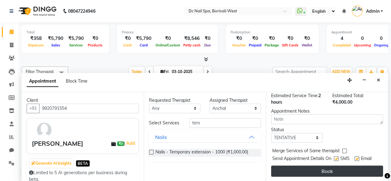
click at [354, 168] on button "Book" at bounding box center [327, 170] width 112 height 11
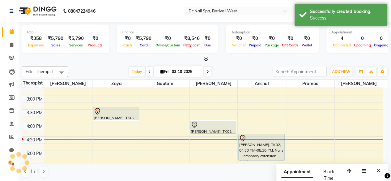
scroll to position [0, 0]
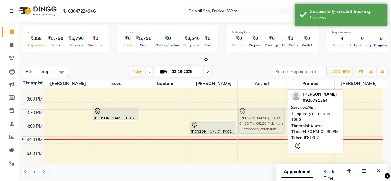
drag, startPoint x: 271, startPoint y: 152, endPoint x: 274, endPoint y: 125, distance: 27.0
click at [274, 125] on div "Urja Sanghvi, TK01, 01:00 PM-02:33 PM, Nails - Acrylic extension - 1500,Cat Eye…" at bounding box center [262, 150] width 48 height 380
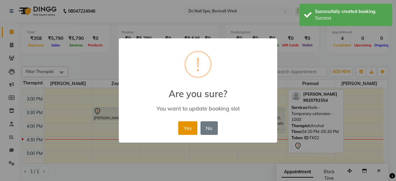
click at [188, 127] on button "Yes" at bounding box center [187, 128] width 19 height 14
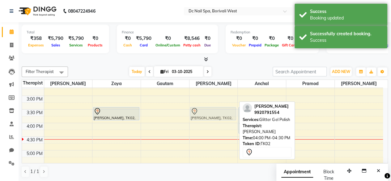
drag, startPoint x: 214, startPoint y: 123, endPoint x: 217, endPoint y: 110, distance: 13.3
click at [217, 110] on div "Urja Sanghvi, TK01, 01:00 PM-02:33 PM, Nails - Acrylic extension - 1500,Korean …" at bounding box center [213, 150] width 48 height 380
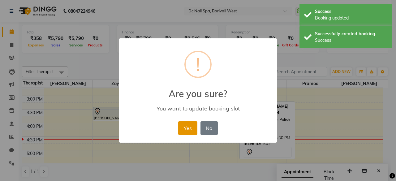
click at [190, 129] on button "Yes" at bounding box center [187, 128] width 19 height 14
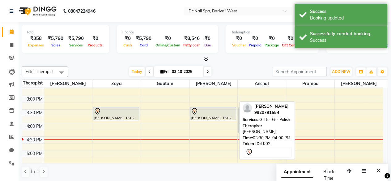
click at [215, 113] on div at bounding box center [213, 111] width 45 height 7
select select "7"
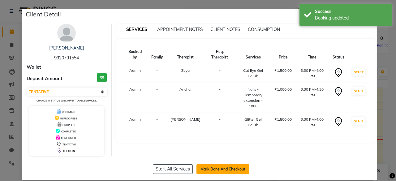
click at [227, 166] on button "Mark Done And Checkout" at bounding box center [222, 169] width 53 height 10
select select "service"
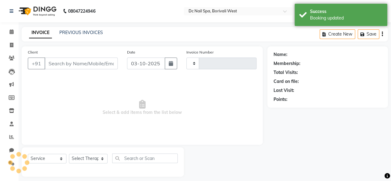
type input "0452"
select select "8056"
type input "9920791554"
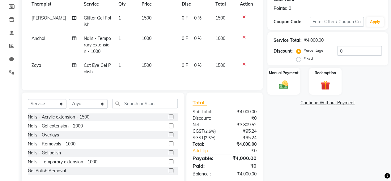
scroll to position [54, 0]
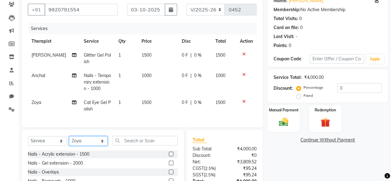
click at [85, 146] on select "Select Therapist Anchal Daksha Gautam Imran Shaikh Pramod Salman Shivani Staff …" at bounding box center [88, 141] width 39 height 10
select select "82138"
click at [69, 141] on select "Select Therapist Anchal Daksha Gautam Imran Shaikh Pramod Salman Shivani Staff …" at bounding box center [88, 141] width 39 height 10
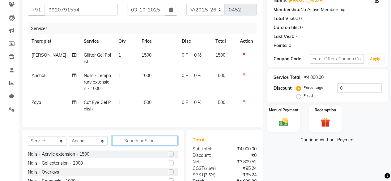
click at [143, 145] on input "text" at bounding box center [145, 141] width 66 height 10
type input "gel"
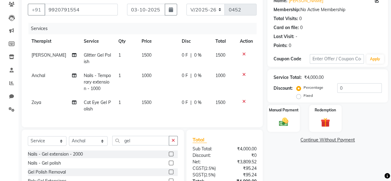
click at [169, 165] on label at bounding box center [171, 162] width 5 height 5
click at [169, 165] on input "checkbox" at bounding box center [171, 163] width 4 height 4
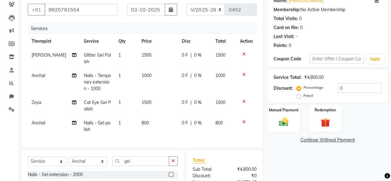
checkbox input "false"
click at [135, 164] on input "gel" at bounding box center [140, 161] width 57 height 10
type input "g"
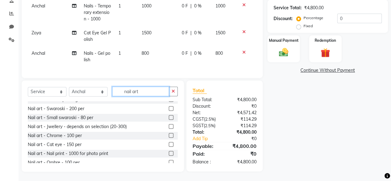
scroll to position [0, 0]
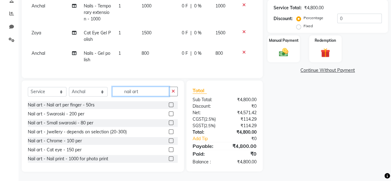
type input "nail art"
click at [169, 104] on label at bounding box center [171, 104] width 5 height 5
click at [169, 104] on input "checkbox" at bounding box center [171, 105] width 4 height 4
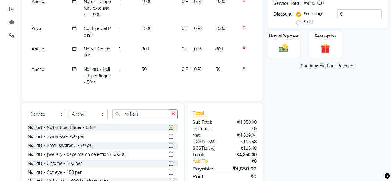
checkbox input "false"
click at [138, 72] on td "50" at bounding box center [158, 75] width 40 height 27
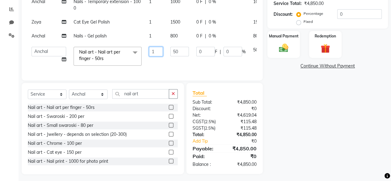
click at [149, 52] on input "1" at bounding box center [156, 52] width 14 height 10
type input "150"
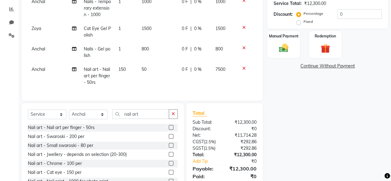
scroll to position [72, 0]
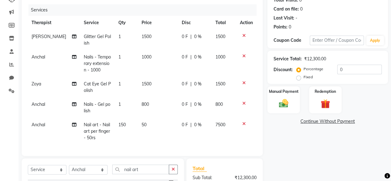
click at [123, 128] on td "150" at bounding box center [126, 131] width 23 height 27
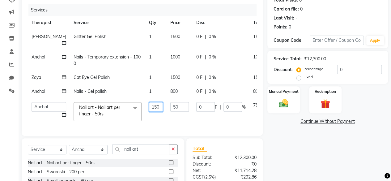
click at [149, 104] on input "150" at bounding box center [156, 107] width 14 height 10
type input "1"
type input "2"
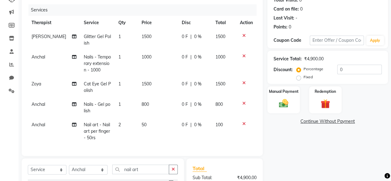
click at [149, 125] on td "50" at bounding box center [158, 131] width 40 height 27
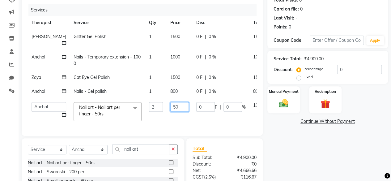
click at [170, 106] on input "50" at bounding box center [179, 107] width 19 height 10
type input "150"
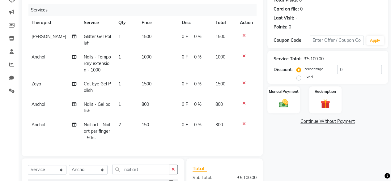
click at [168, 99] on tbody "Tejashree Glitter Gel Polish 1 1500 0 F | 0 % 1500 Anchal Nails - Temporary ext…" at bounding box center [142, 87] width 229 height 115
click at [153, 110] on td "800" at bounding box center [158, 107] width 40 height 20
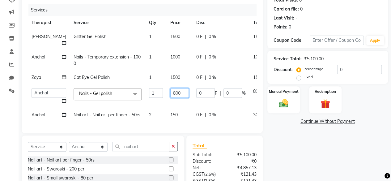
click at [172, 91] on input "800" at bounding box center [179, 93] width 19 height 10
type input "8"
type input "640"
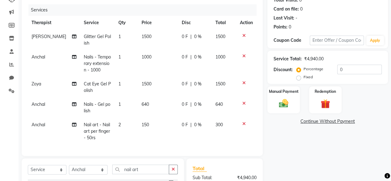
click at [172, 106] on td "640" at bounding box center [158, 107] width 40 height 20
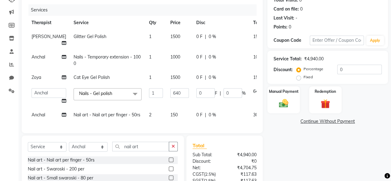
click at [167, 71] on td "1500" at bounding box center [180, 77] width 26 height 14
select select "88946"
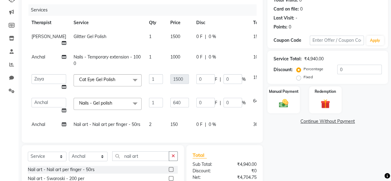
click at [173, 69] on td "1000" at bounding box center [180, 60] width 26 height 20
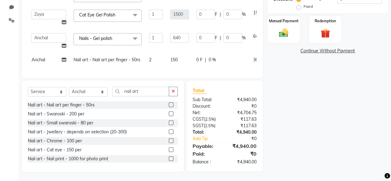
scroll to position [66, 0]
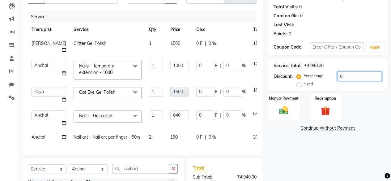
click at [348, 78] on input "0" at bounding box center [359, 76] width 45 height 10
type input "3"
type input "19.2"
type input "3"
type input "45"
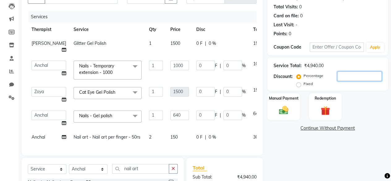
type input "3"
type input "30"
type input "3"
type input "30"
type input "192"
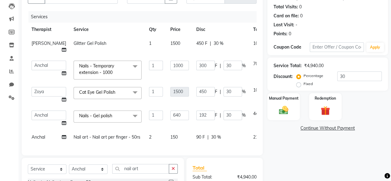
click at [374, 23] on div "Last Visit: -" at bounding box center [328, 25] width 108 height 6
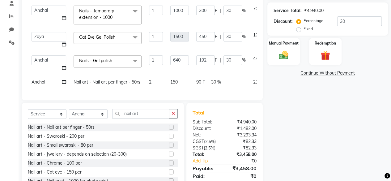
scroll to position [147, 0]
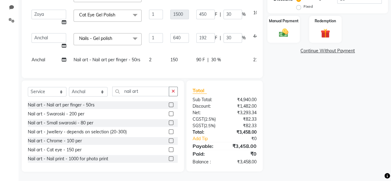
click at [355, 125] on div "Name: Vidhi Muni Membership: No Active Membership Total Visits: 0 Card on file:…" at bounding box center [329, 38] width 125 height 268
click at [168, 58] on td "150" at bounding box center [180, 60] width 26 height 14
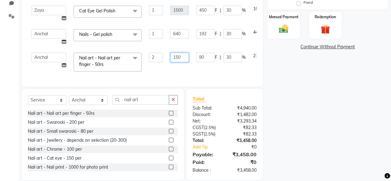
click at [170, 58] on input "150" at bounding box center [179, 58] width 19 height 10
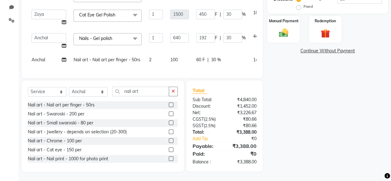
click at [171, 70] on div "Services Therapist Service Qty Price Disc Total Action Tejashree Glitter Gel Po…" at bounding box center [142, 3] width 229 height 138
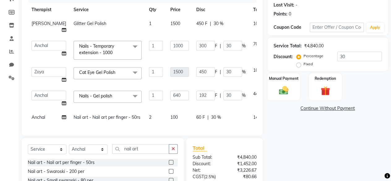
click at [355, 120] on div "Name: Vidhi Muni Membership: No Active Membership Total Visits: 0 Card on file:…" at bounding box center [329, 95] width 125 height 268
click at [129, 72] on span at bounding box center [135, 73] width 12 height 12
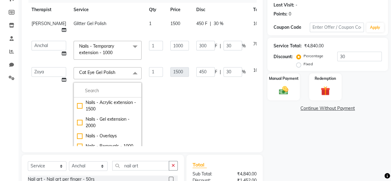
click at [145, 59] on td "1" at bounding box center [155, 50] width 21 height 26
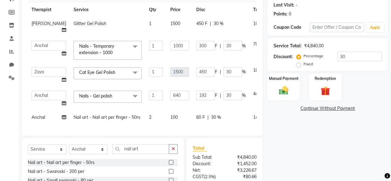
click at [125, 23] on td "Glitter Gel Polish" at bounding box center [107, 27] width 75 height 20
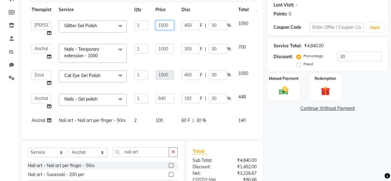
click at [171, 28] on input "1500" at bounding box center [164, 25] width 19 height 10
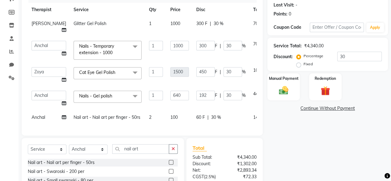
click at [174, 34] on td "1000" at bounding box center [180, 27] width 26 height 20
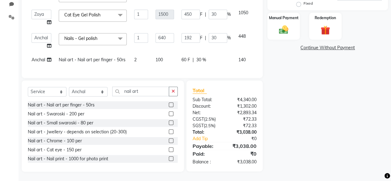
scroll to position [60, 0]
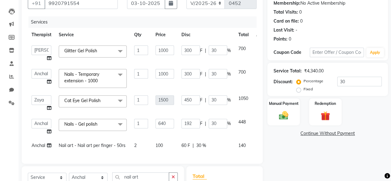
click at [345, 32] on div "Last Visit: -" at bounding box center [328, 30] width 108 height 6
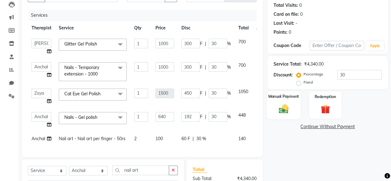
scroll to position [142, 0]
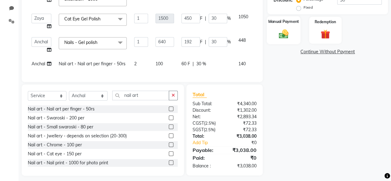
click at [284, 39] on img at bounding box center [284, 33] width 16 height 11
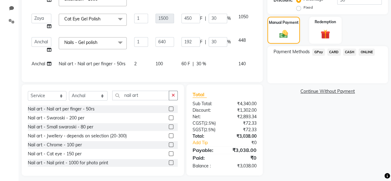
click at [369, 51] on span "ONLINE" at bounding box center [367, 52] width 16 height 7
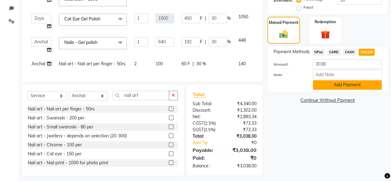
click at [353, 85] on button "Add Payment" at bounding box center [347, 85] width 69 height 10
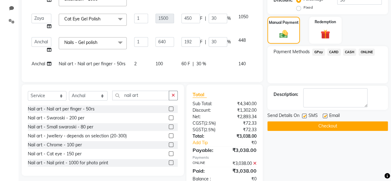
click at [328, 125] on button "Checkout" at bounding box center [327, 126] width 121 height 10
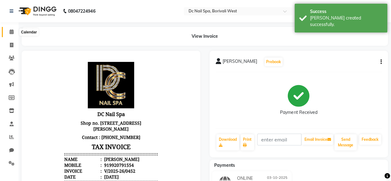
click at [10, 32] on icon at bounding box center [12, 31] width 4 height 5
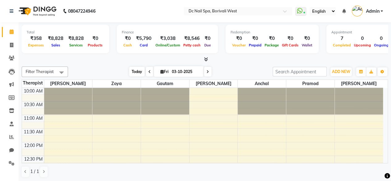
click at [138, 70] on span "Today" at bounding box center [136, 72] width 15 height 10
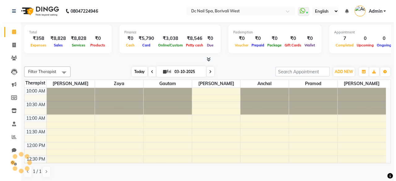
scroll to position [161, 0]
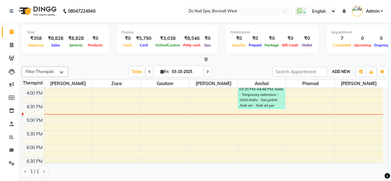
click at [339, 73] on span "ADD NEW" at bounding box center [341, 71] width 18 height 5
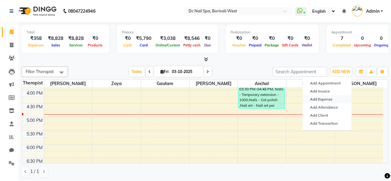
click at [326, 102] on link "Add Expense" at bounding box center [327, 99] width 49 height 8
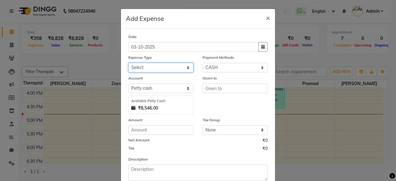
drag, startPoint x: 164, startPoint y: 68, endPoint x: 193, endPoint y: 125, distance: 64.1
click at [193, 125] on div "Date 03-10-2025 Expense Type Select Advance Salary Bank charges Car maintenance…" at bounding box center [197, 106] width 139 height 147
click at [128, 63] on select "Select Advance Salary Bank charges Car maintenance Cash transfer to bank Cash t…" at bounding box center [160, 68] width 65 height 10
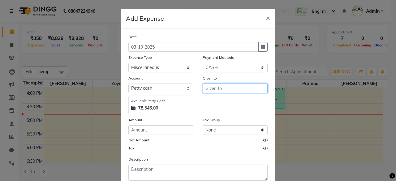
click at [229, 91] on input "text" at bounding box center [234, 88] width 65 height 10
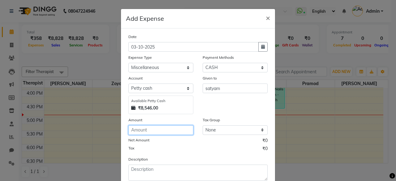
click at [166, 131] on input "number" at bounding box center [160, 130] width 65 height 10
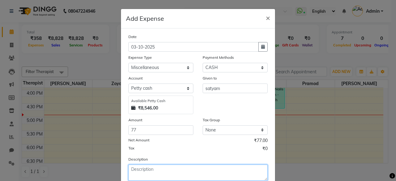
click at [158, 170] on textarea at bounding box center [197, 172] width 139 height 16
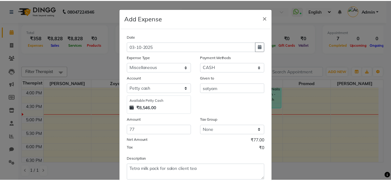
scroll to position [39, 0]
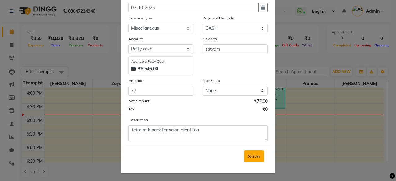
click at [254, 158] on span "Save" at bounding box center [254, 156] width 12 height 6
